Goal: Transaction & Acquisition: Purchase product/service

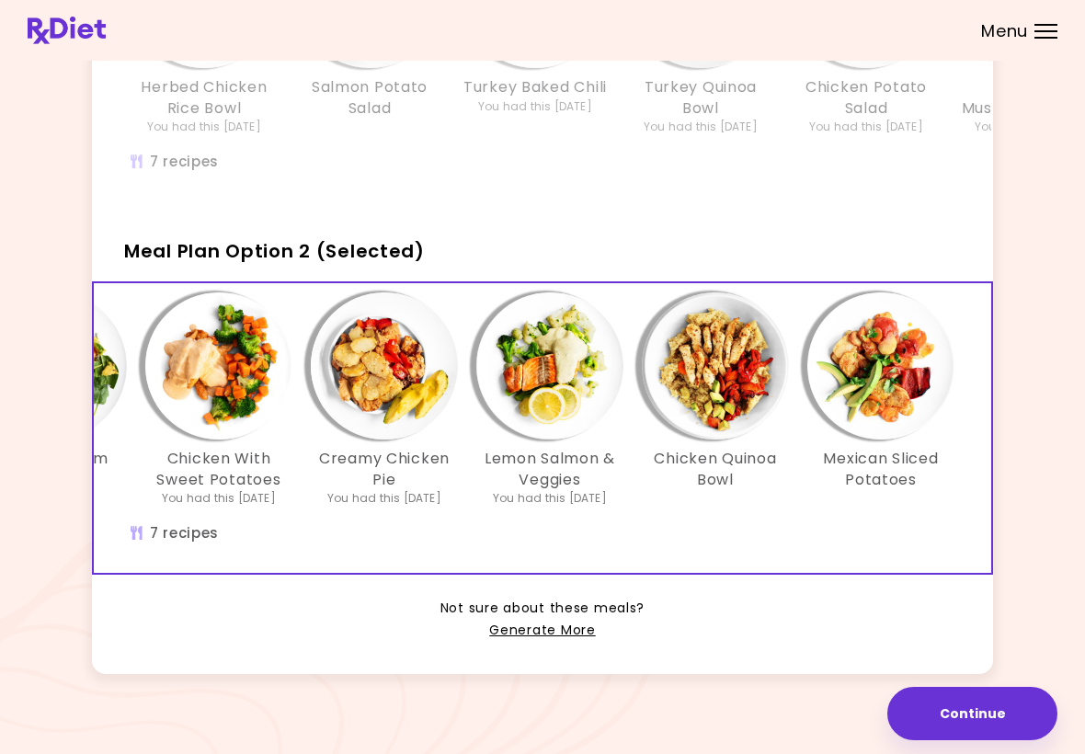
scroll to position [0, 316]
click at [909, 389] on img "Info - Mexican Sliced Potatoes - Meal Plan Option 2 (Selected)" at bounding box center [880, 365] width 147 height 147
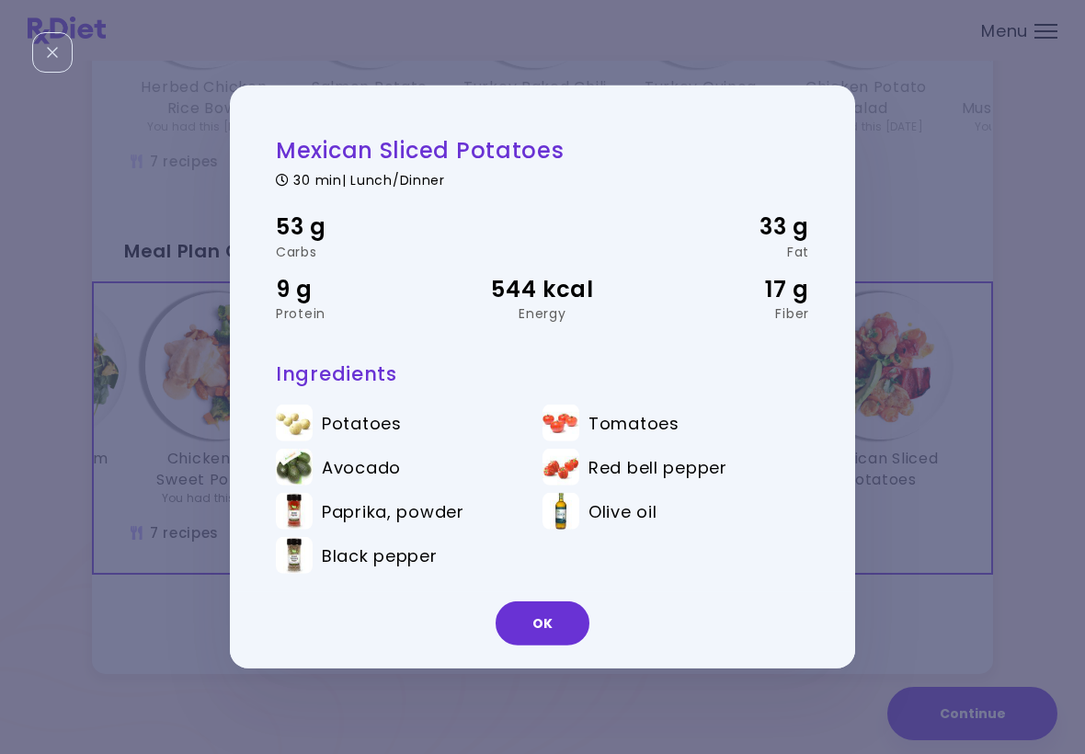
click at [547, 619] on button "OK" at bounding box center [542, 623] width 94 height 44
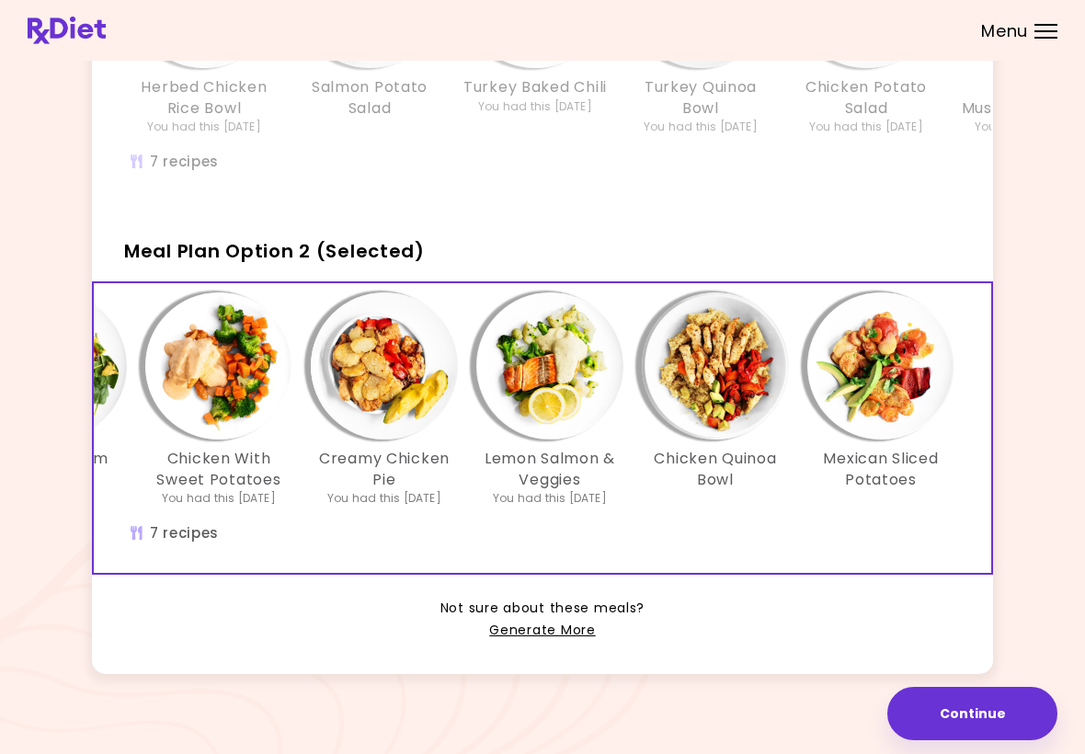
click at [736, 401] on img "Info - Chicken Quinoa Bowl - Meal Plan Option 2 (Selected)" at bounding box center [715, 365] width 147 height 147
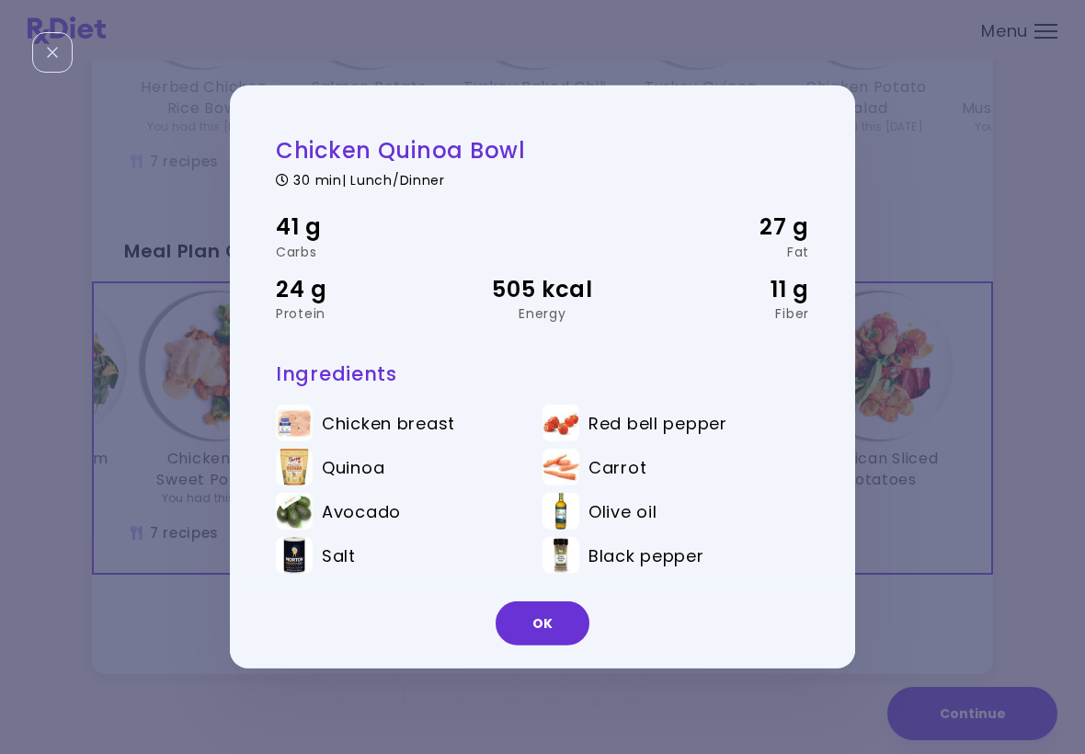
click at [542, 624] on button "OK" at bounding box center [542, 623] width 94 height 44
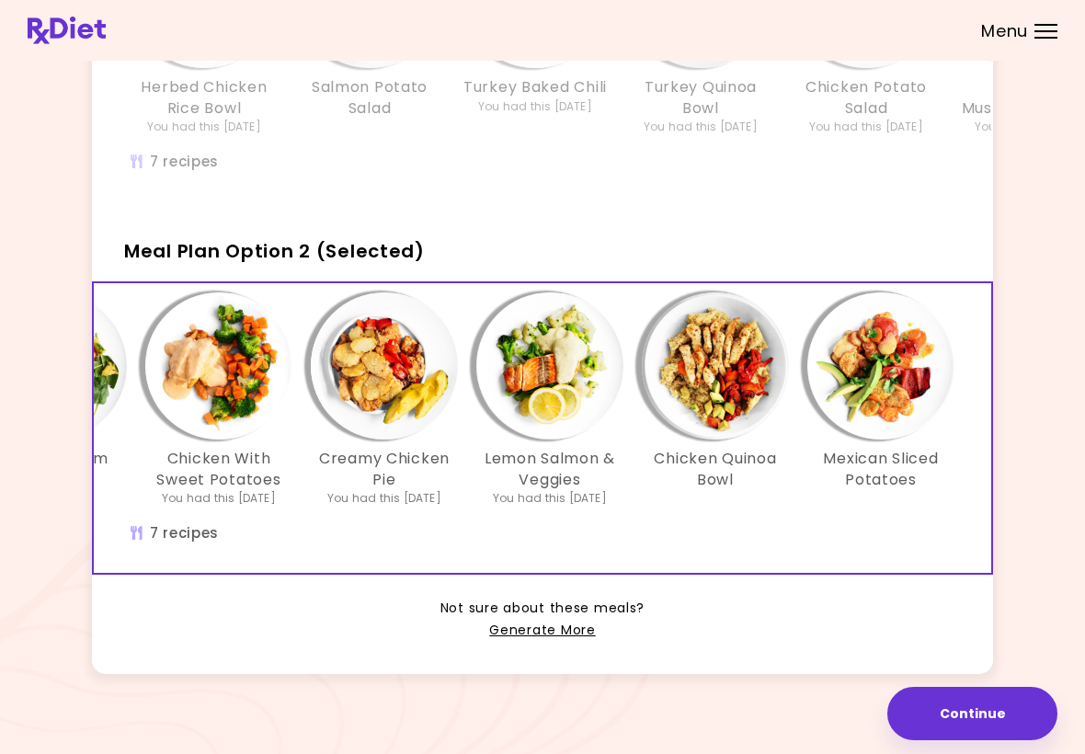
click at [574, 413] on img "Info - Lemon Salmon & Veggies - Meal Plan Option 2 (Selected)" at bounding box center [549, 365] width 147 height 147
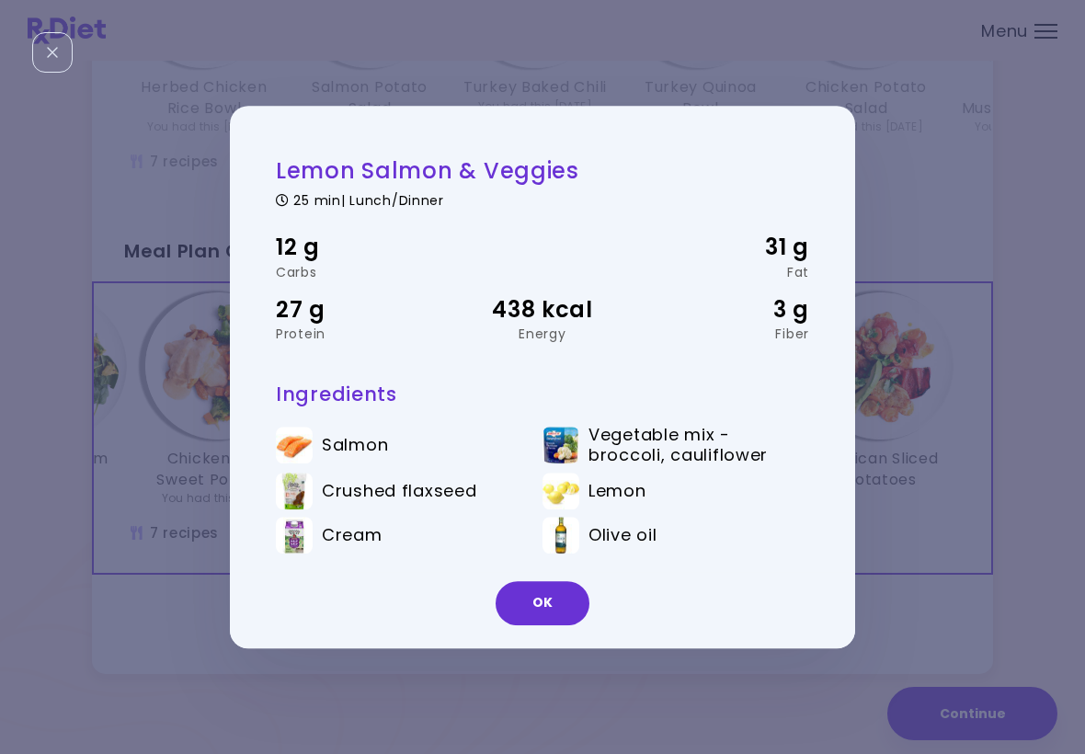
click at [537, 602] on button "OK" at bounding box center [542, 603] width 94 height 44
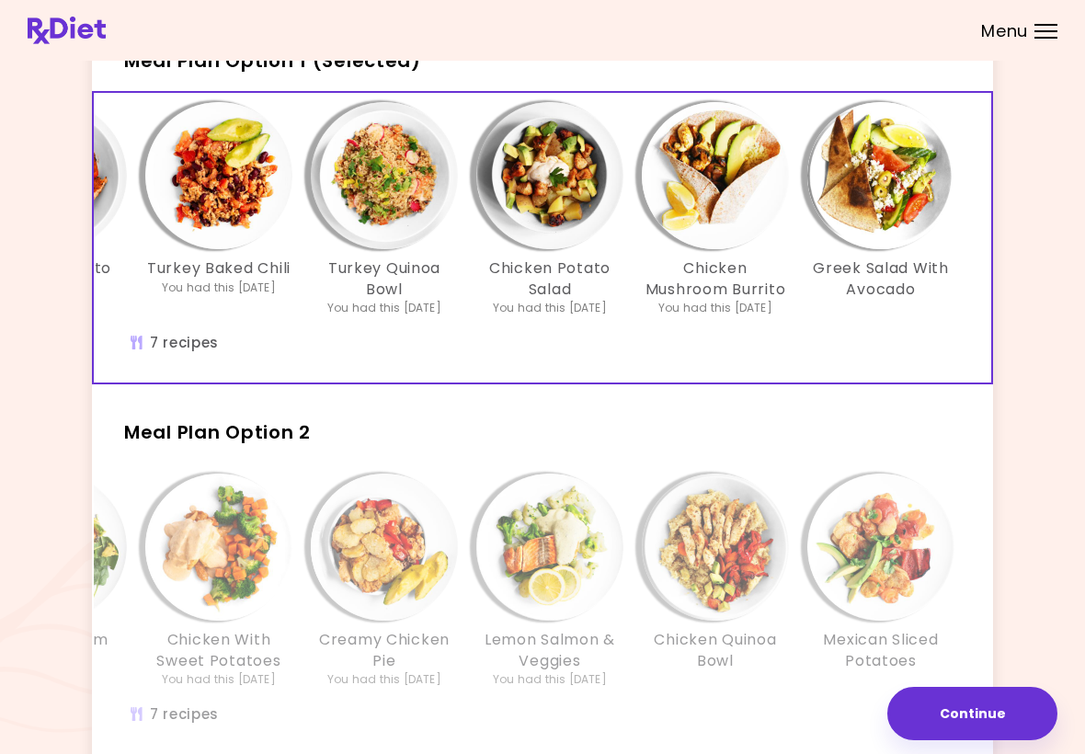
click at [900, 242] on img "Info - Greek Salad With Avocado - Meal Plan Option 1 (Selected)" at bounding box center [880, 175] width 147 height 147
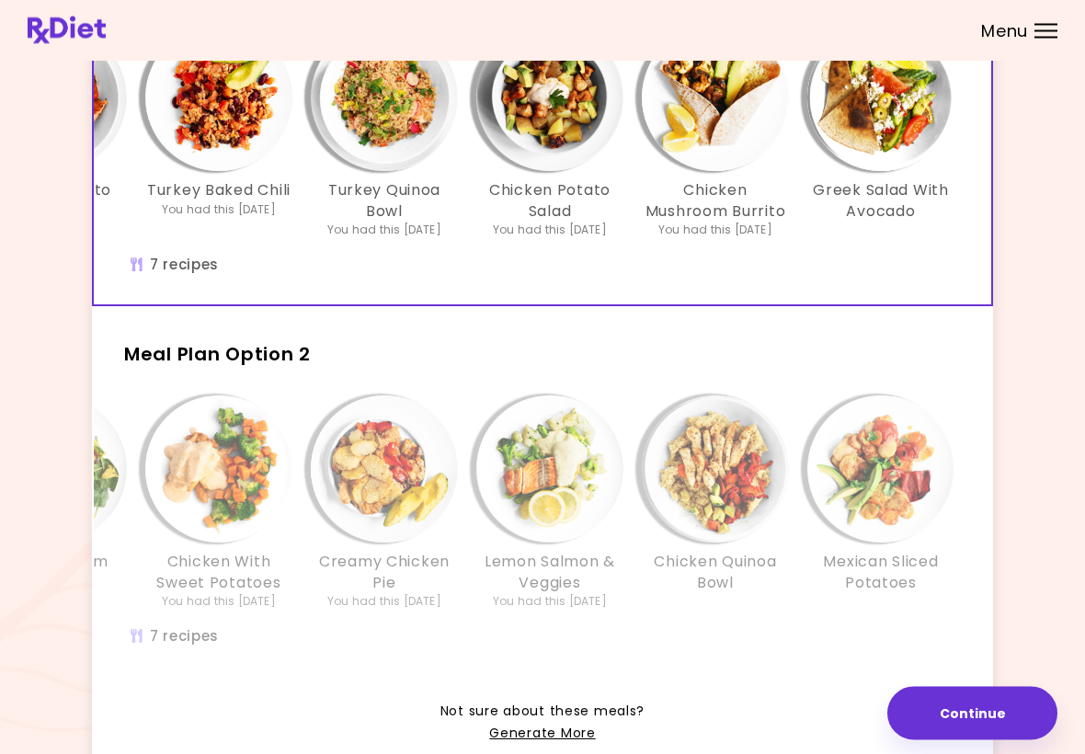
scroll to position [239, 0]
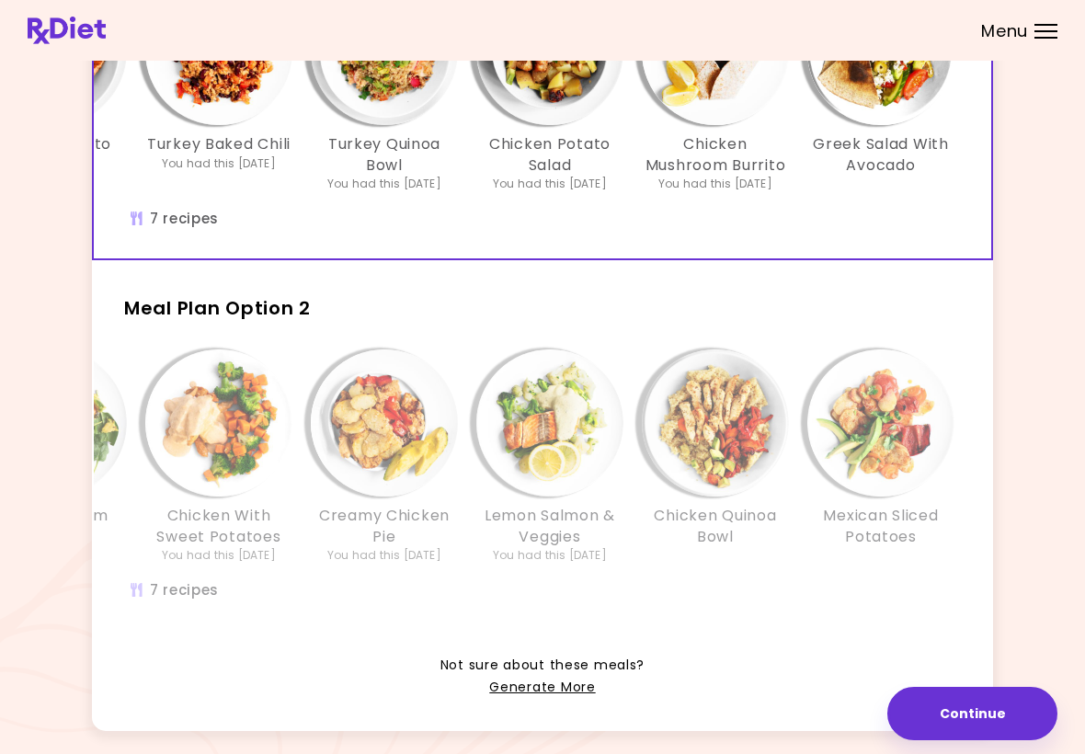
click at [883, 449] on img "Info - Mexican Sliced Potatoes - Meal Plan Option 2" at bounding box center [880, 422] width 147 height 147
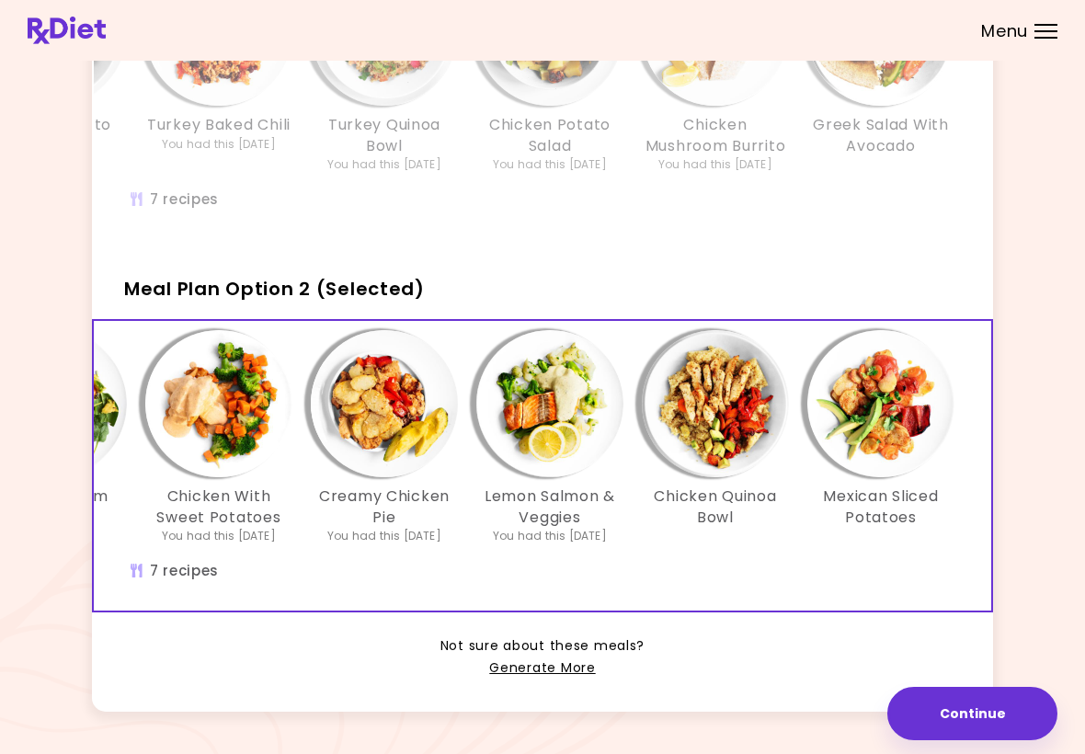
scroll to position [296, 0]
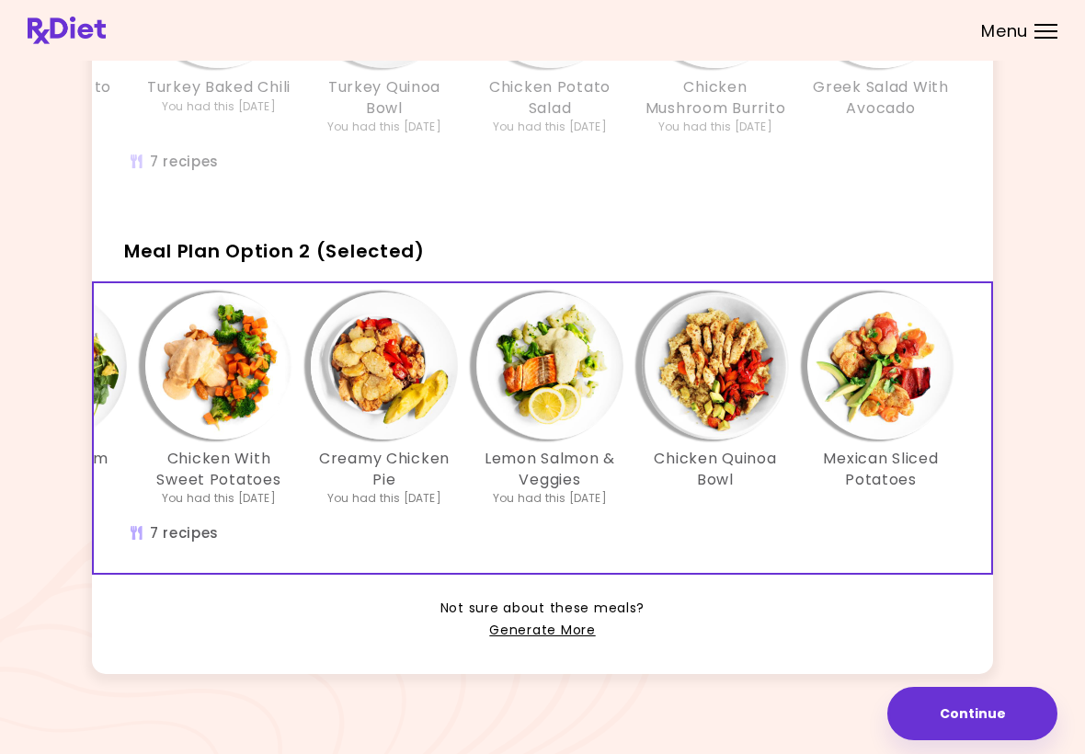
click at [900, 419] on img "Info - Mexican Sliced Potatoes - Meal Plan Option 2 (Selected)" at bounding box center [880, 365] width 147 height 147
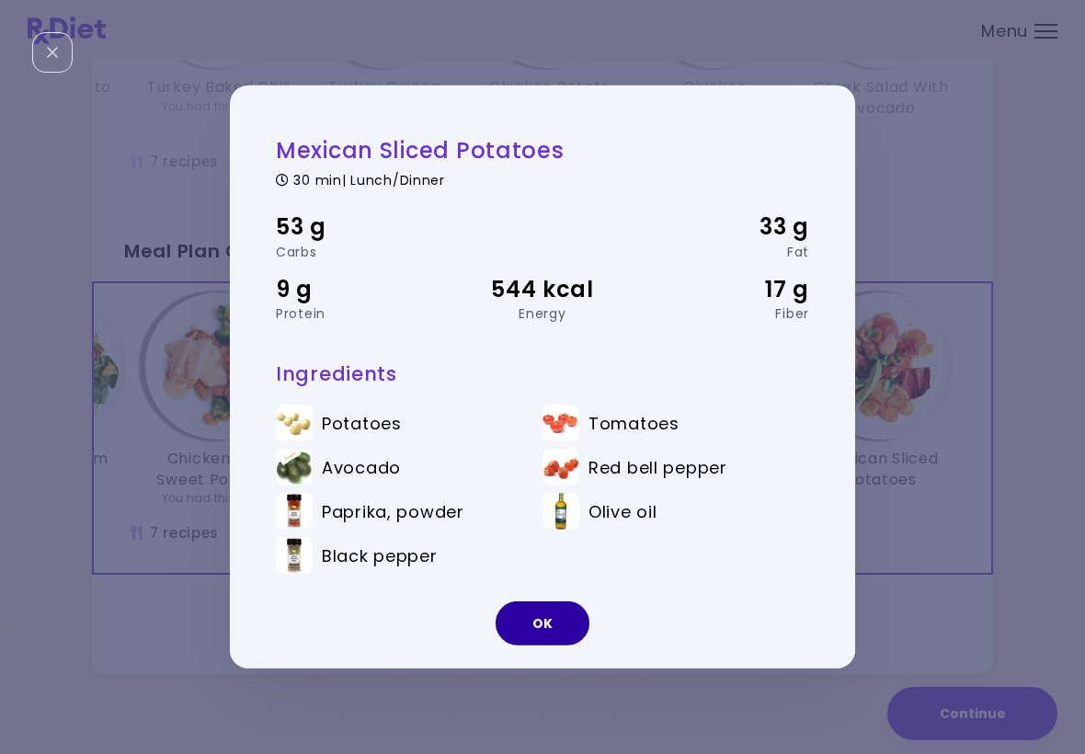
click at [552, 613] on button "OK" at bounding box center [542, 623] width 94 height 44
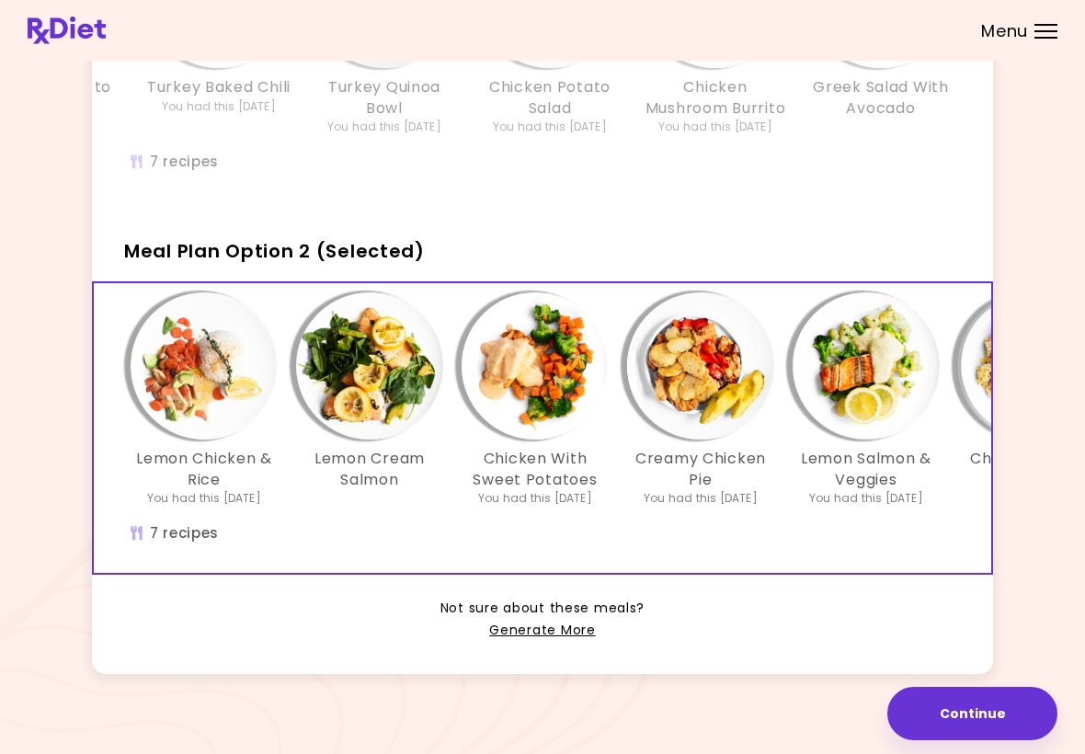
scroll to position [0, 0]
click at [404, 408] on img "Info - Lemon Cream Salmon - Meal Plan Option 2 (Selected)" at bounding box center [369, 365] width 147 height 147
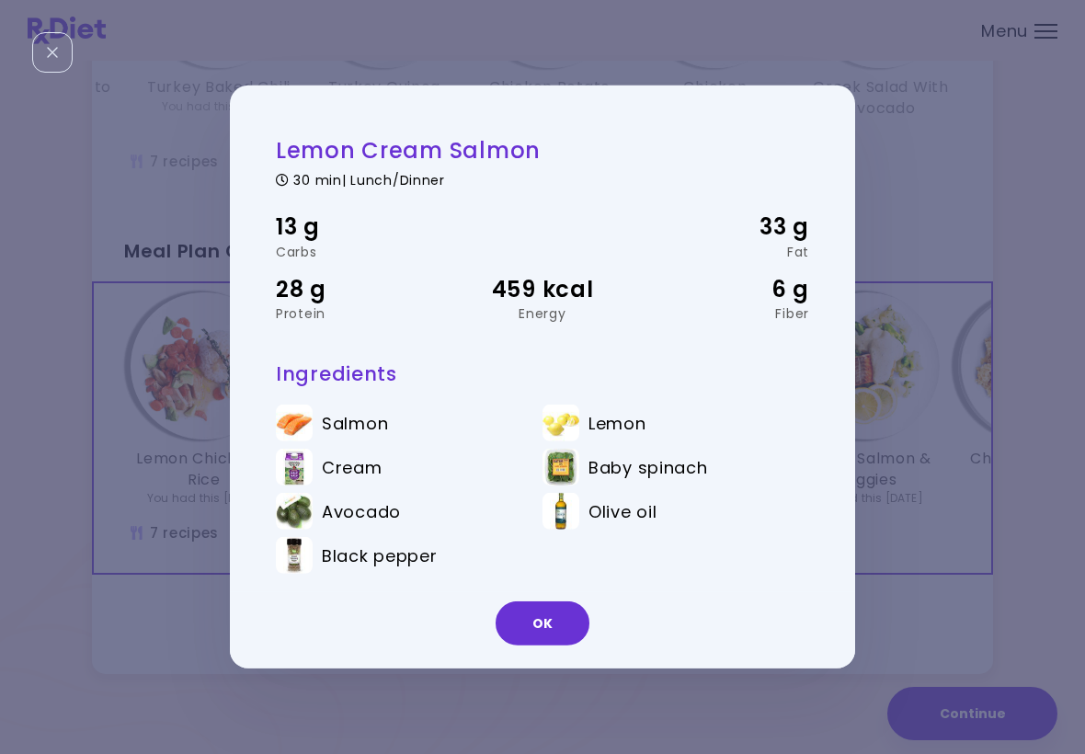
click at [558, 622] on button "OK" at bounding box center [542, 623] width 94 height 44
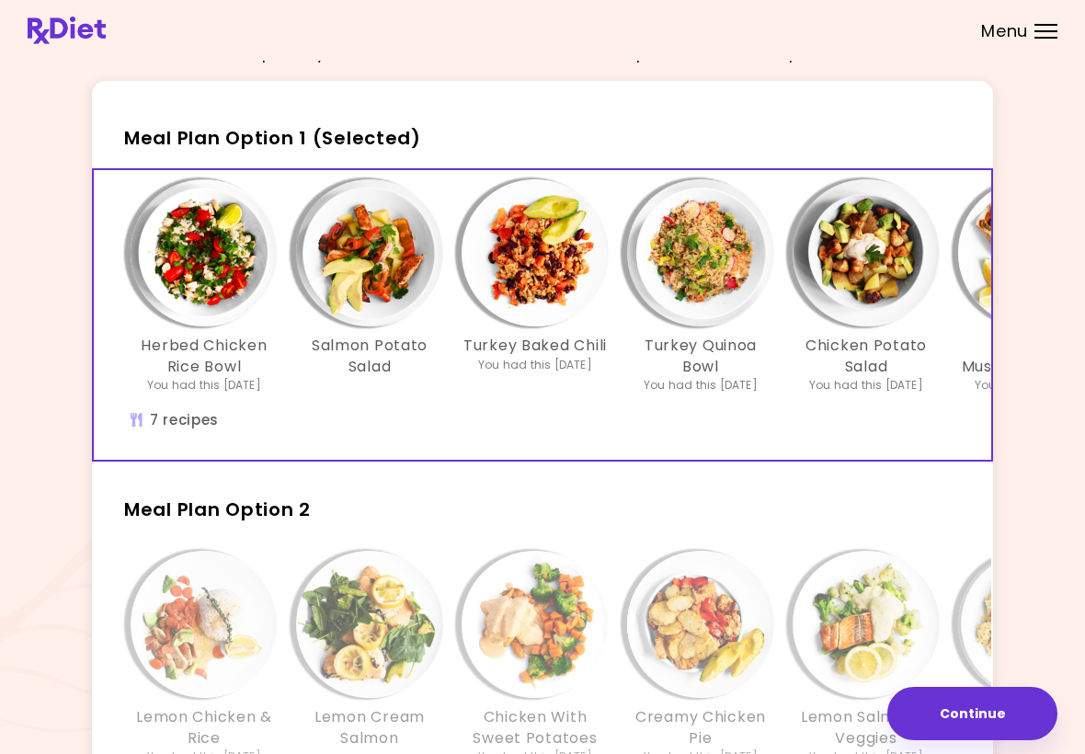
click at [231, 312] on img "Info - Herbed Chicken Rice Bowl - Meal Plan Option 1 (Selected)" at bounding box center [204, 252] width 147 height 147
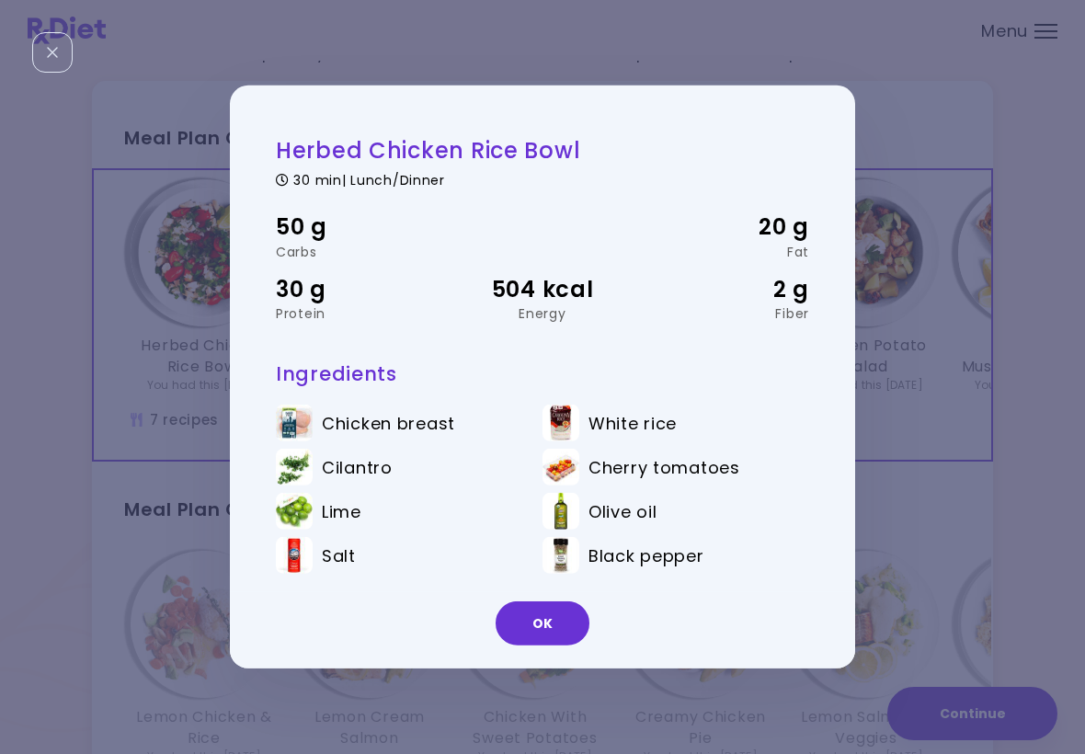
click at [555, 631] on button "OK" at bounding box center [542, 623] width 94 height 44
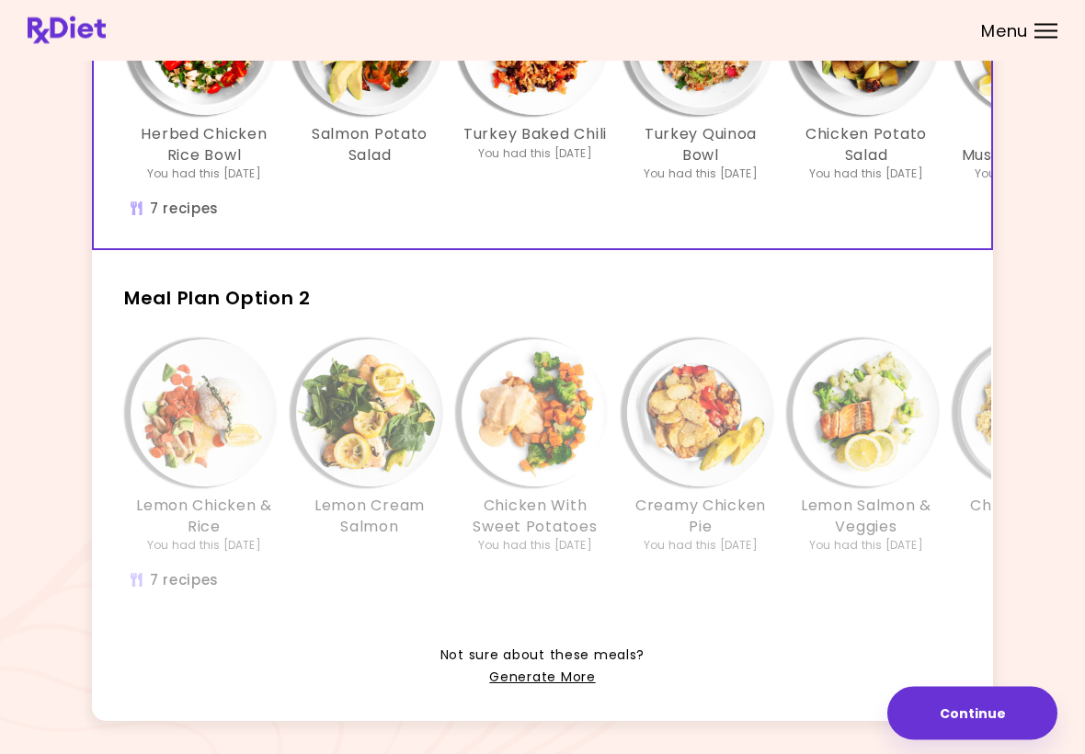
scroll to position [296, 0]
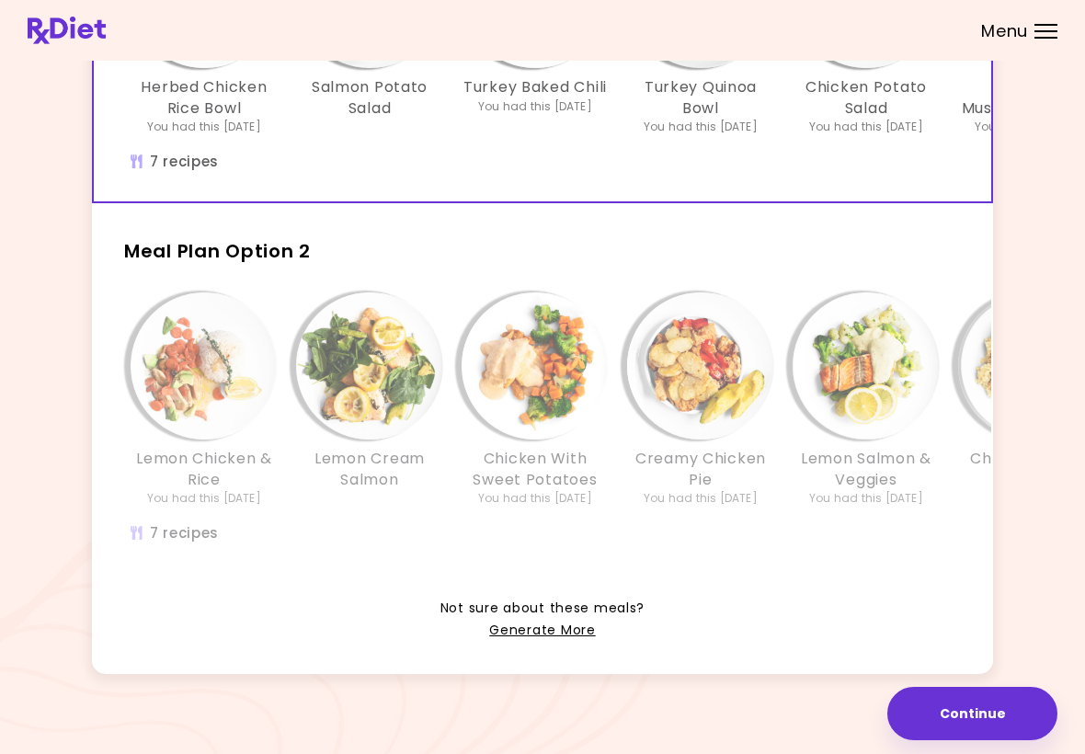
click at [541, 621] on link "Generate More" at bounding box center [542, 631] width 106 height 22
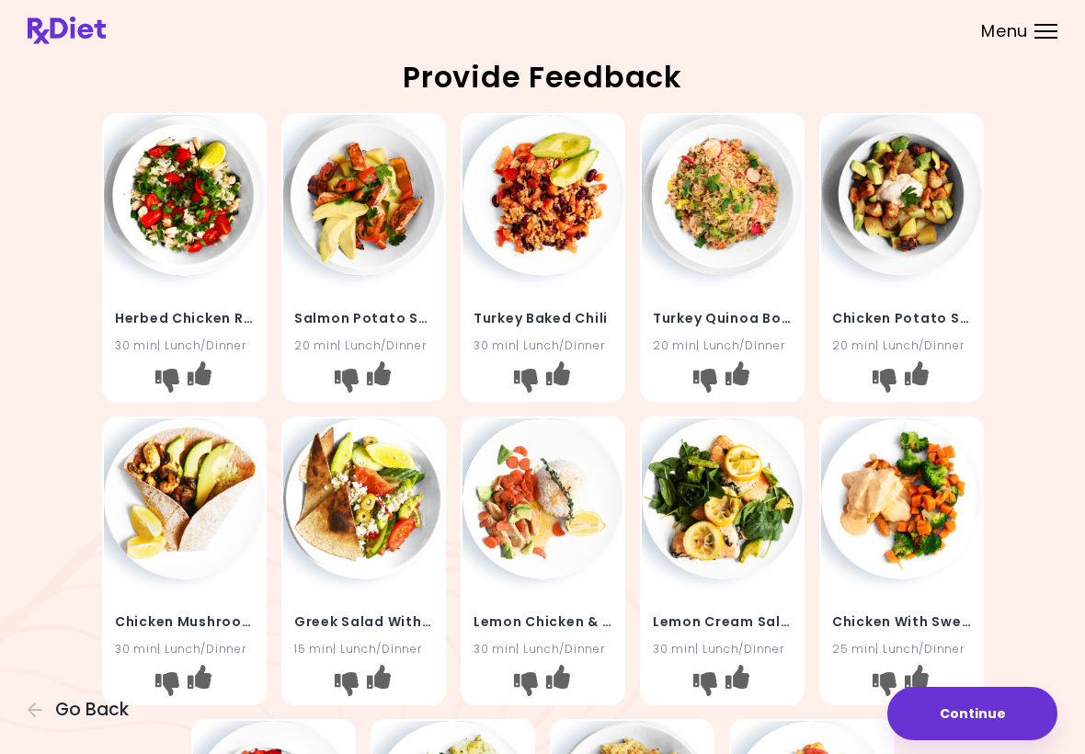
click at [982, 699] on button "Continue" at bounding box center [972, 713] width 170 height 53
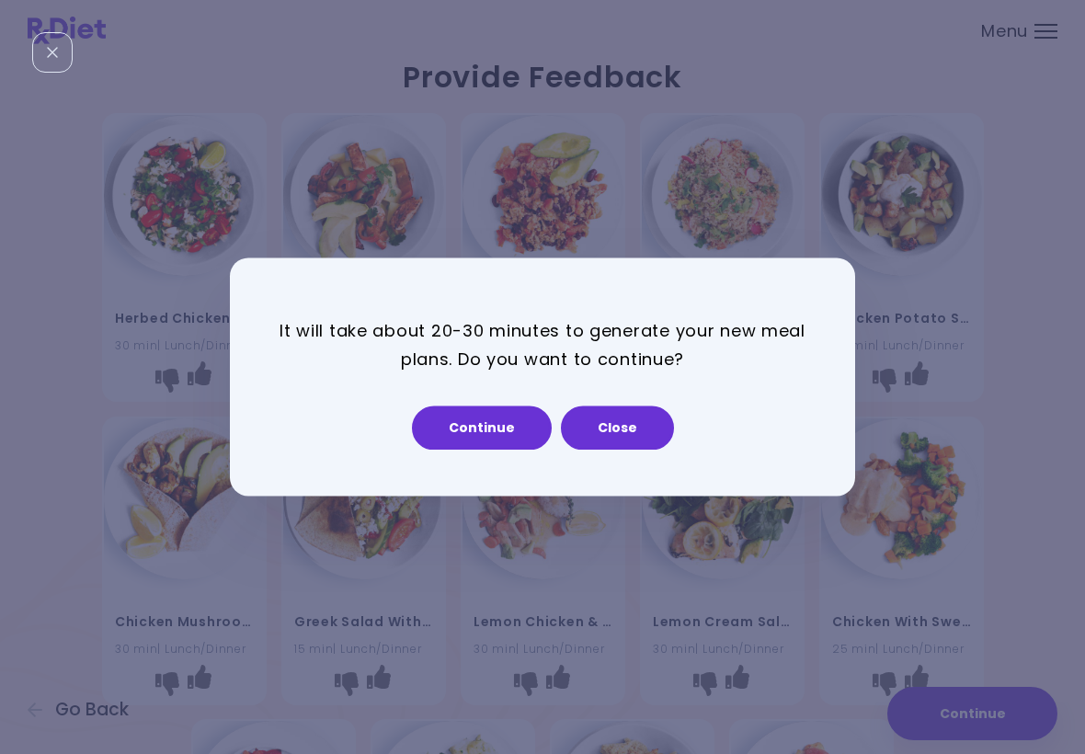
click at [483, 430] on button "Continue" at bounding box center [482, 428] width 140 height 44
select select "*"
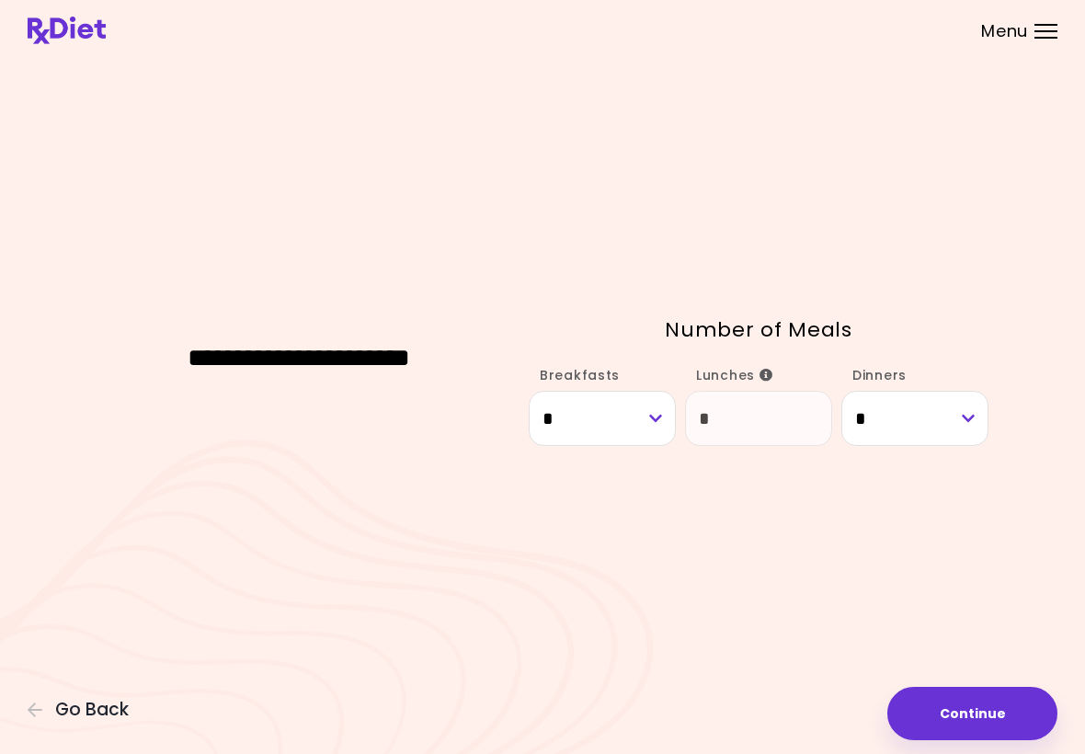
click at [968, 711] on button "Continue" at bounding box center [972, 713] width 170 height 53
